Goal: Information Seeking & Learning: Learn about a topic

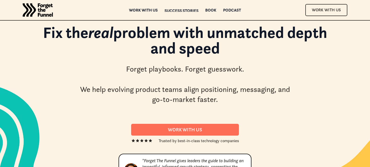
click at [172, 11] on div "Success Stories" at bounding box center [182, 11] width 34 height 4
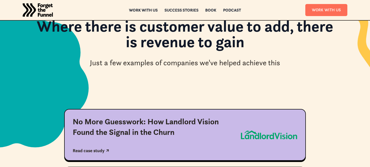
scroll to position [131, 0]
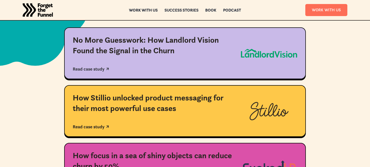
click at [151, 43] on div "No More Guesswork: How Landlord Vision Found the Signal in the Churn" at bounding box center [153, 45] width 160 height 21
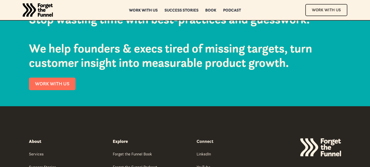
scroll to position [1477, 0]
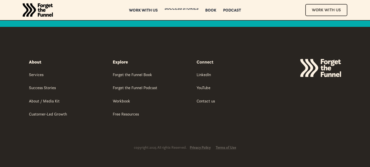
click at [174, 12] on div "Success Stories" at bounding box center [182, 14] width 34 height 4
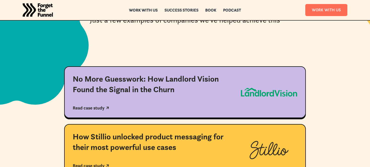
scroll to position [268, 0]
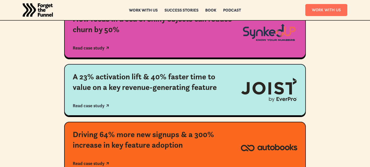
click at [156, 87] on div "A 23% activation lift & 40% faster time to value on a key revenue-generating fe…" at bounding box center [153, 82] width 160 height 21
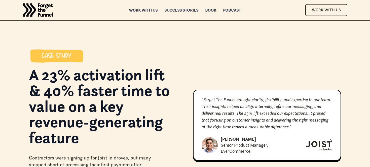
click at [155, 77] on h1 "A 23% activation lift & 40% faster time to value on a key revenue-generating fe…" at bounding box center [103, 109] width 148 height 84
click at [37, 5] on img "home" at bounding box center [38, 10] width 30 height 20
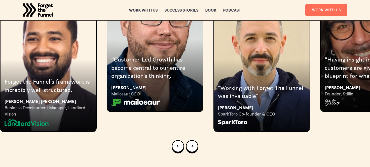
scroll to position [1002, 0]
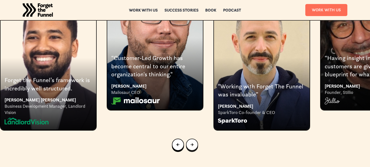
click at [195, 139] on link "Next slide" at bounding box center [192, 145] width 12 height 12
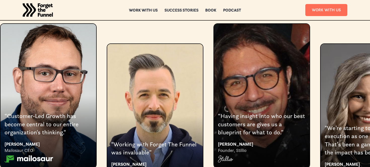
scroll to position [979, 0]
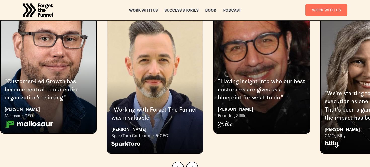
click at [186, 156] on div at bounding box center [185, 168] width 370 height 28
click at [189, 162] on link "Next slide" at bounding box center [192, 168] width 12 height 12
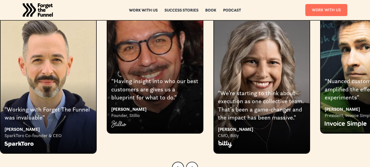
click at [189, 162] on link "Next slide" at bounding box center [192, 168] width 12 height 12
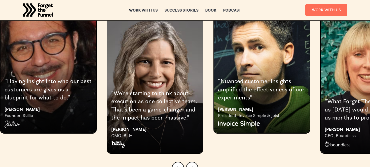
click at [189, 162] on link "Next slide" at bounding box center [192, 168] width 12 height 12
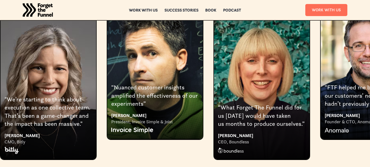
scroll to position [974, 0]
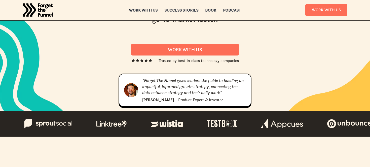
scroll to position [0, 0]
